Goal: Check status

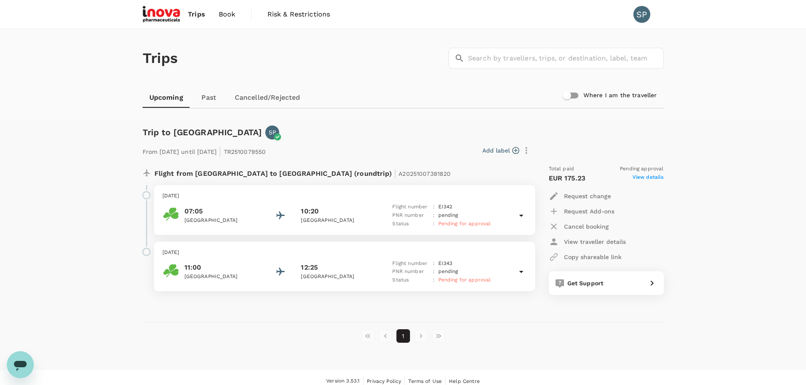
click at [526, 215] on icon at bounding box center [521, 216] width 10 height 10
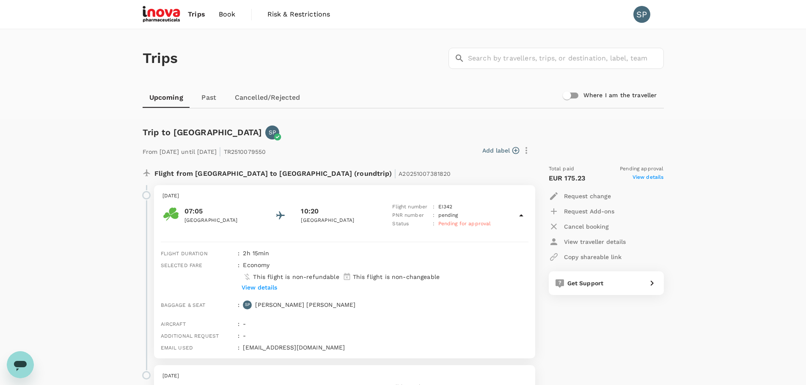
click at [526, 215] on icon at bounding box center [521, 216] width 10 height 10
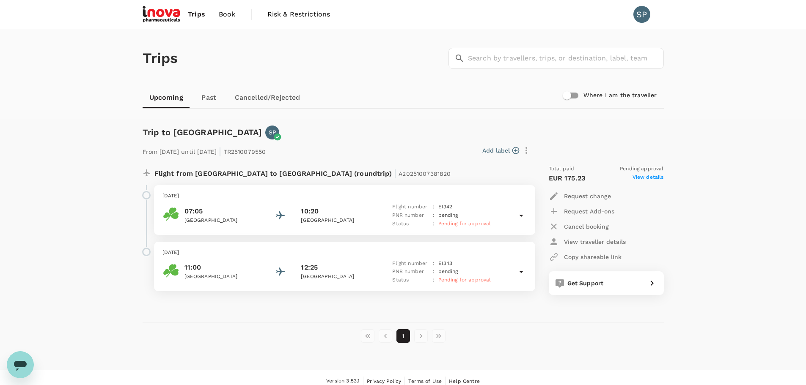
click at [723, 207] on div "Trips ​ ​ Upcoming Past Cancelled/Rejected Where I am the traveller Trip to Zur…" at bounding box center [403, 199] width 806 height 341
click at [264, 68] on div "Trips ​ ​" at bounding box center [401, 57] width 524 height 62
click at [50, 83] on div "Trips ​ ​ Upcoming Past Cancelled/Rejected Where I am the traveller" at bounding box center [403, 74] width 806 height 90
click at [198, 52] on div "Trips ​ ​" at bounding box center [401, 57] width 524 height 62
click at [101, 56] on div "Trips ​ ​ Upcoming Past Cancelled/Rejected Where I am the traveller" at bounding box center [403, 74] width 806 height 90
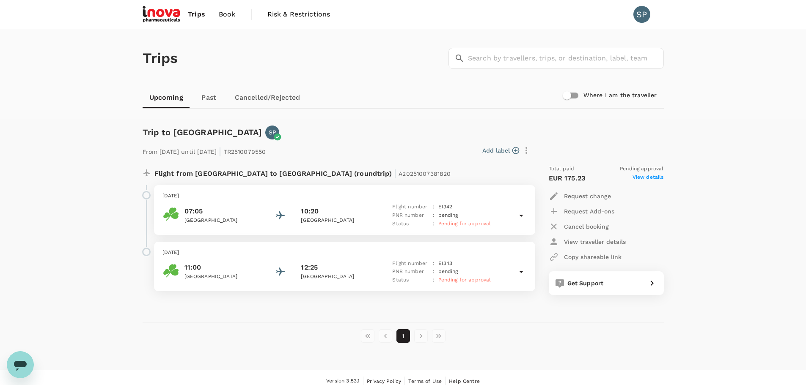
click at [48, 121] on div "Trips ​ ​ Upcoming Past Cancelled/Rejected Where I am the traveller Trip to Zur…" at bounding box center [403, 199] width 806 height 341
click at [47, 120] on div "Trips ​ ​ Upcoming Past Cancelled/Rejected Where I am the traveller Trip to Zur…" at bounding box center [403, 199] width 806 height 341
click at [51, 132] on div "Trips ​ ​ Upcoming Past Cancelled/Rejected Where I am the traveller Trip to Zur…" at bounding box center [403, 199] width 806 height 341
click at [253, 98] on link "Cancelled/Rejected" at bounding box center [267, 98] width 79 height 20
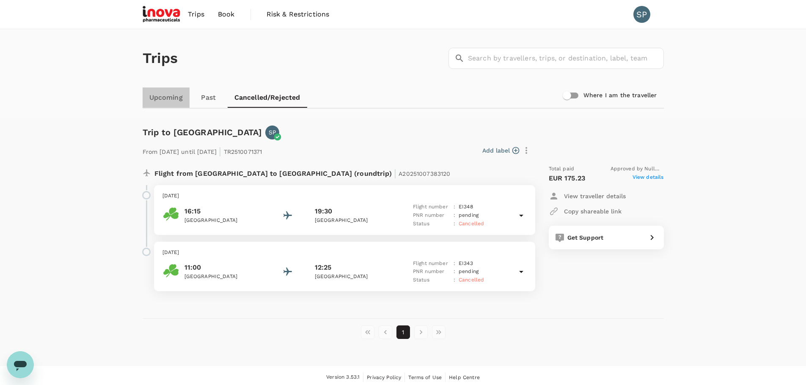
click at [173, 96] on link "Upcoming" at bounding box center [166, 98] width 47 height 20
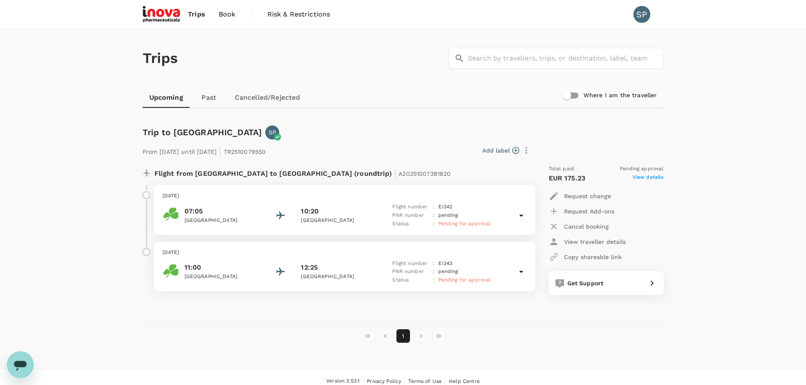
click at [79, 92] on div "Trips ​ ​ Upcoming Past Cancelled/Rejected Where I am the traveller" at bounding box center [403, 74] width 806 height 90
